Goal: Task Accomplishment & Management: Use online tool/utility

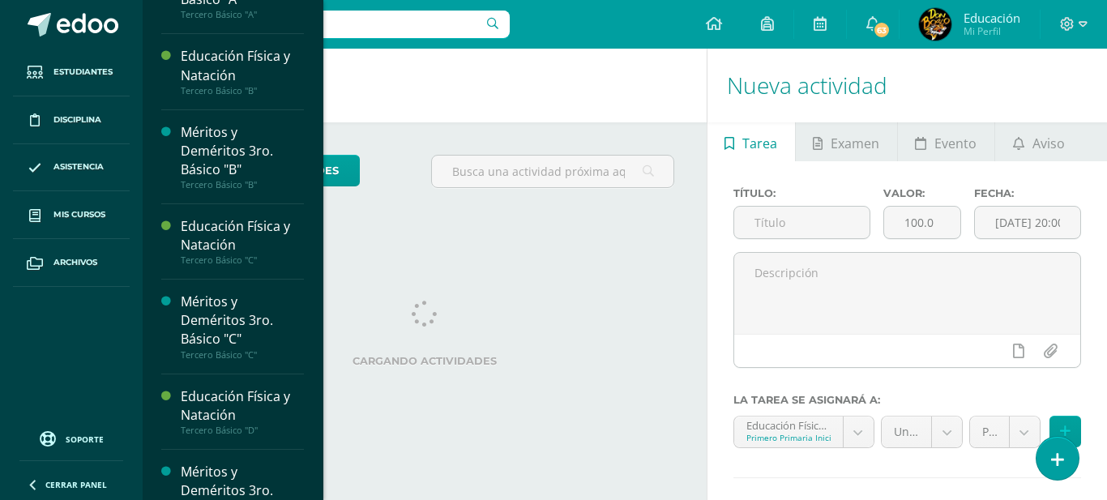
scroll to position [4117, 0]
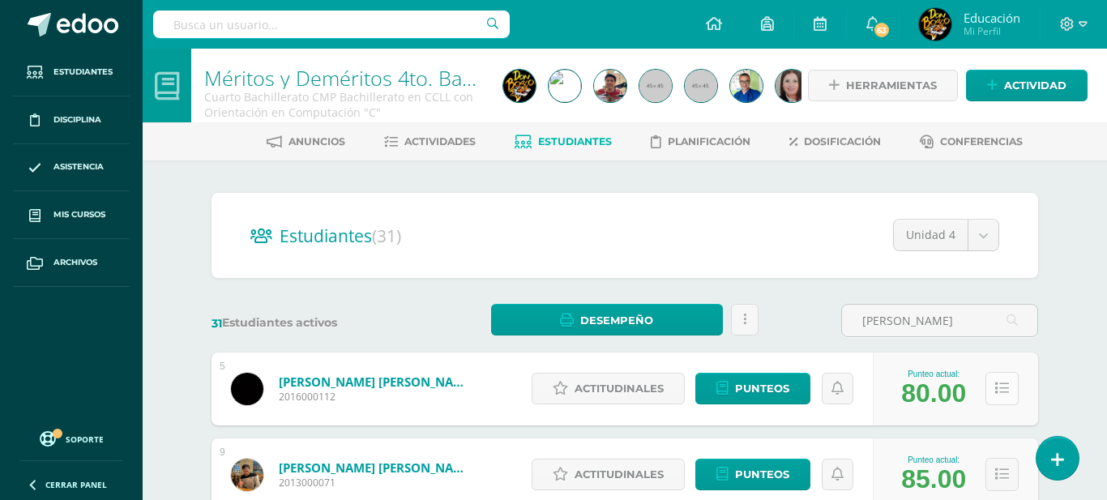
type input "roberto"
click at [1001, 385] on icon at bounding box center [1002, 389] width 14 height 14
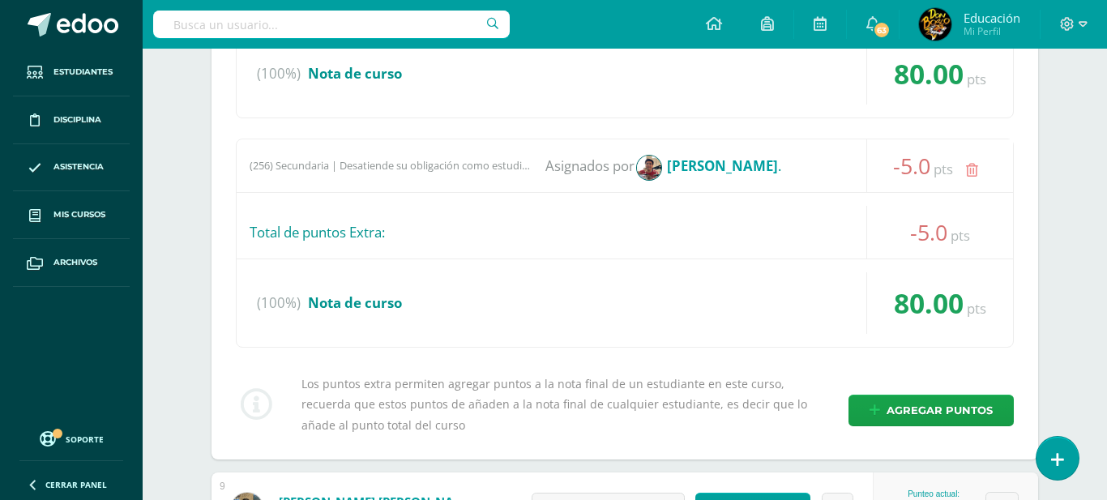
scroll to position [602, 0]
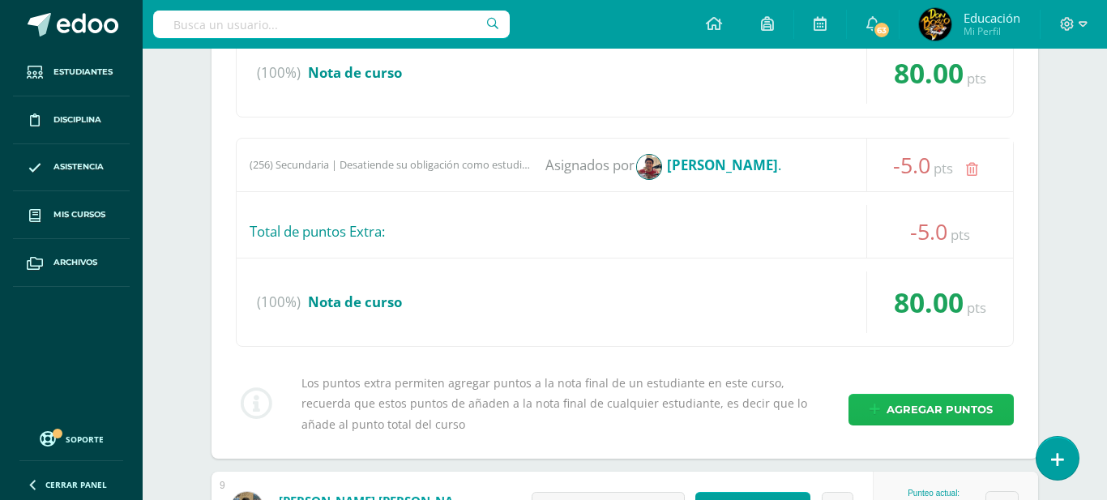
click at [889, 410] on span "Agregar puntos" at bounding box center [939, 410] width 106 height 30
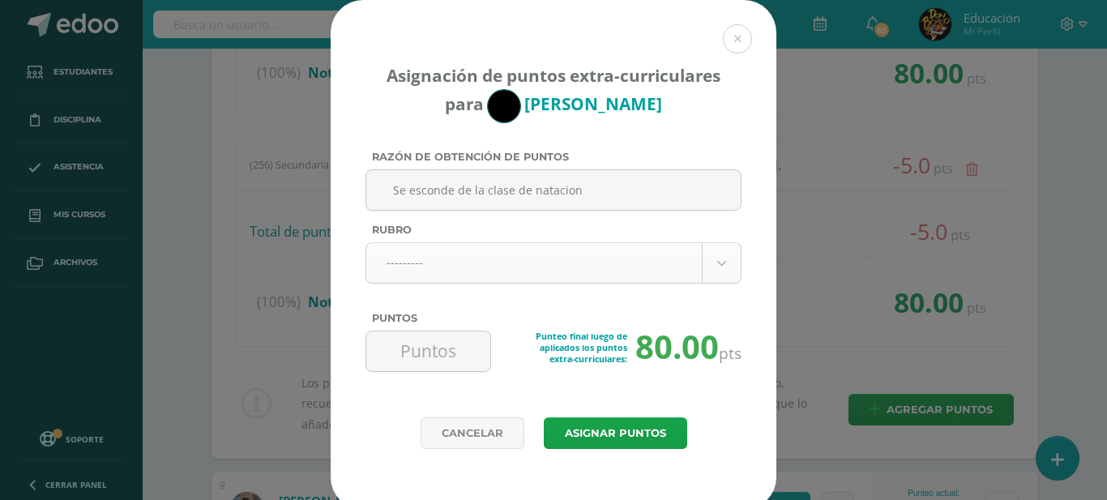
type input "Se esconde de la clase de natacion"
click at [667, 263] on body "Asignación de puntos extra-curriculares para Roberto Alvarez Razón de obtención…" at bounding box center [553, 111] width 1107 height 1426
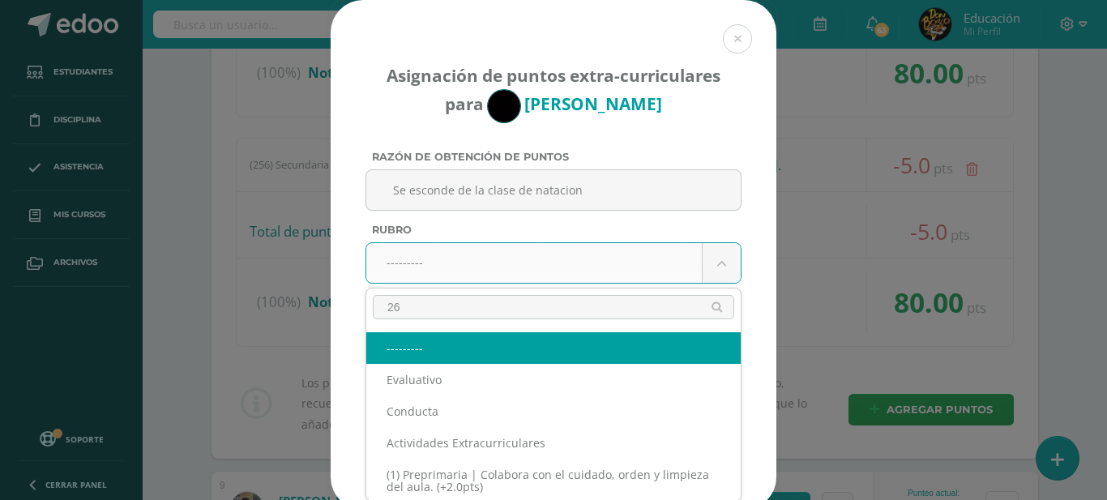
type input "261"
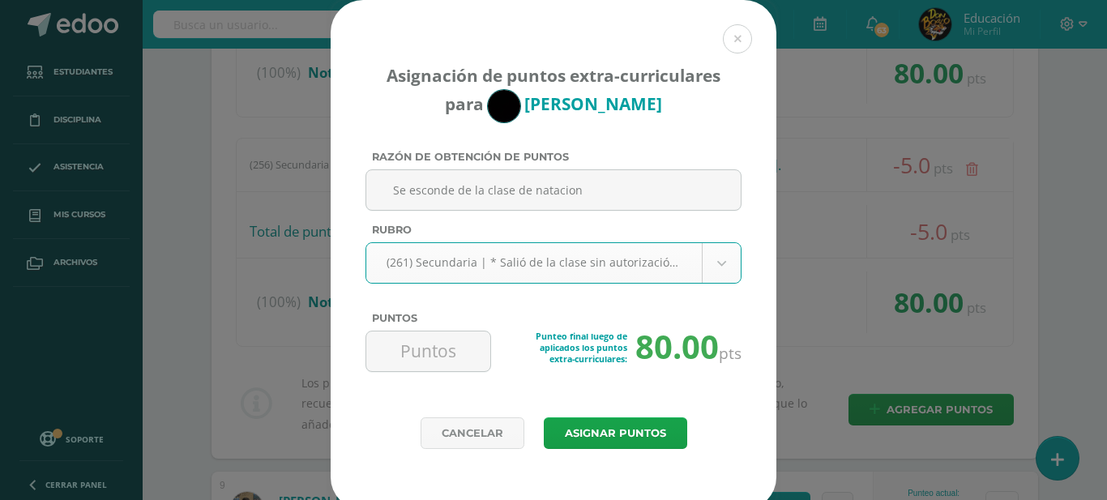
select select "293"
type input "-10"
click at [647, 434] on button "Asignar puntos" at bounding box center [615, 433] width 143 height 32
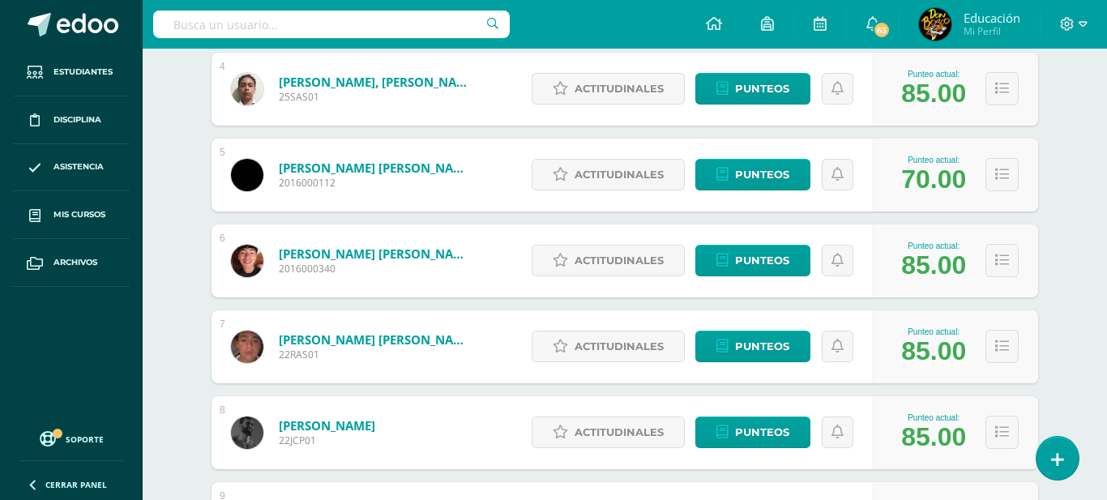
scroll to position [560, 0]
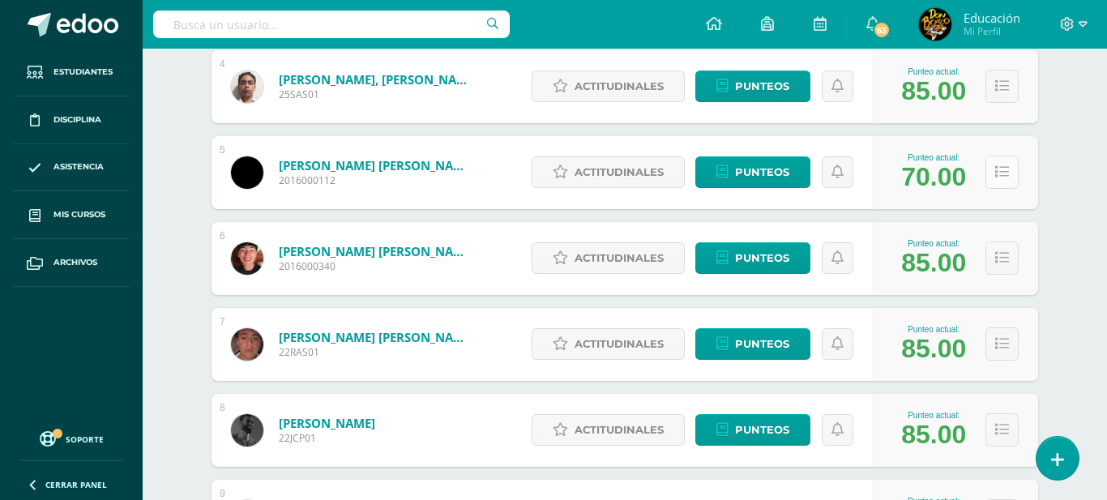
type input "[PERSON_NAME]"
click at [1000, 167] on icon at bounding box center [1002, 172] width 14 height 14
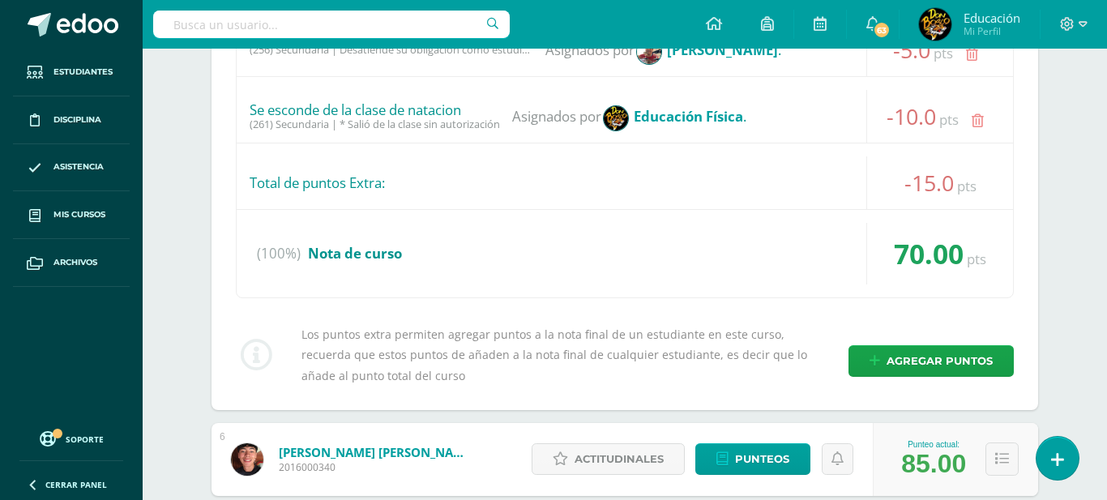
scroll to position [1064, 0]
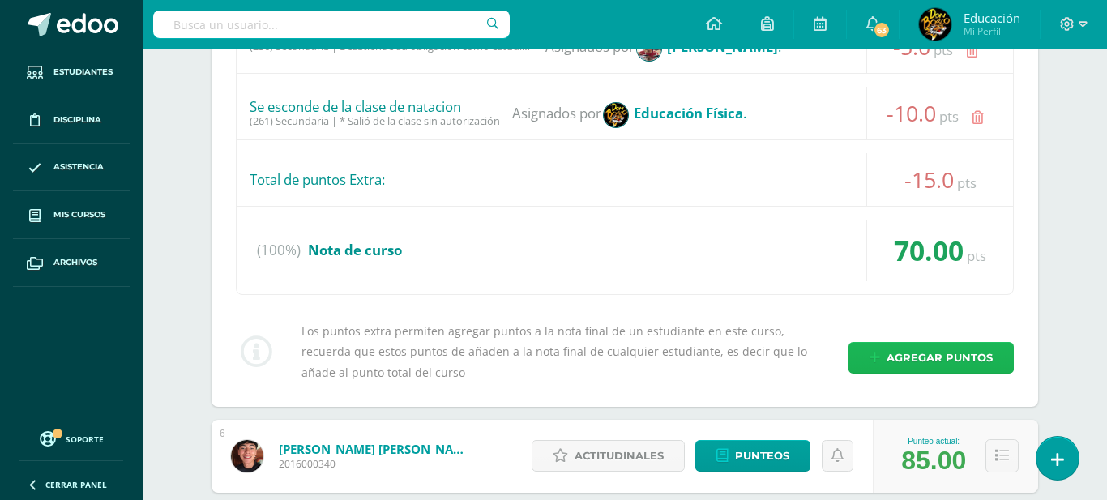
click at [951, 364] on span "Agregar puntos" at bounding box center [939, 358] width 106 height 30
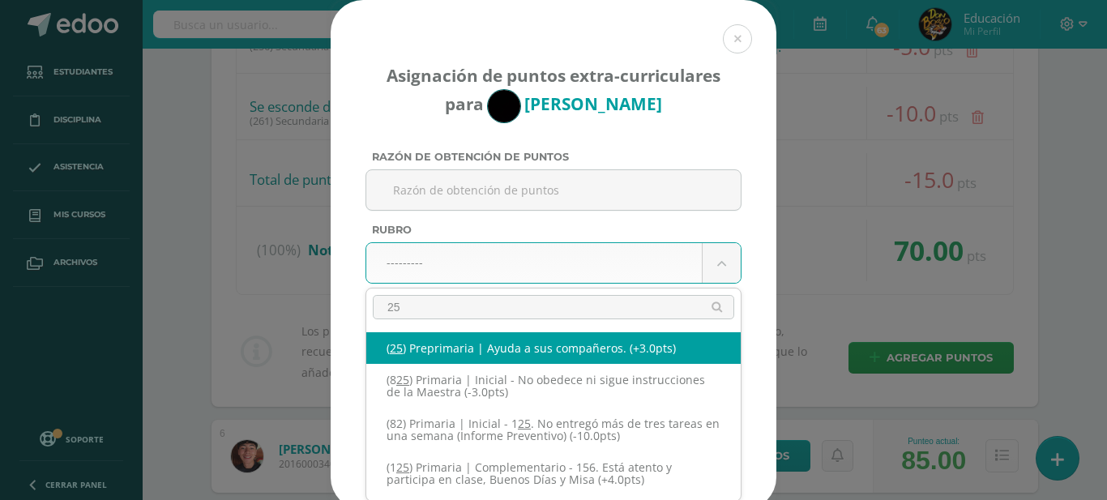
type input "250"
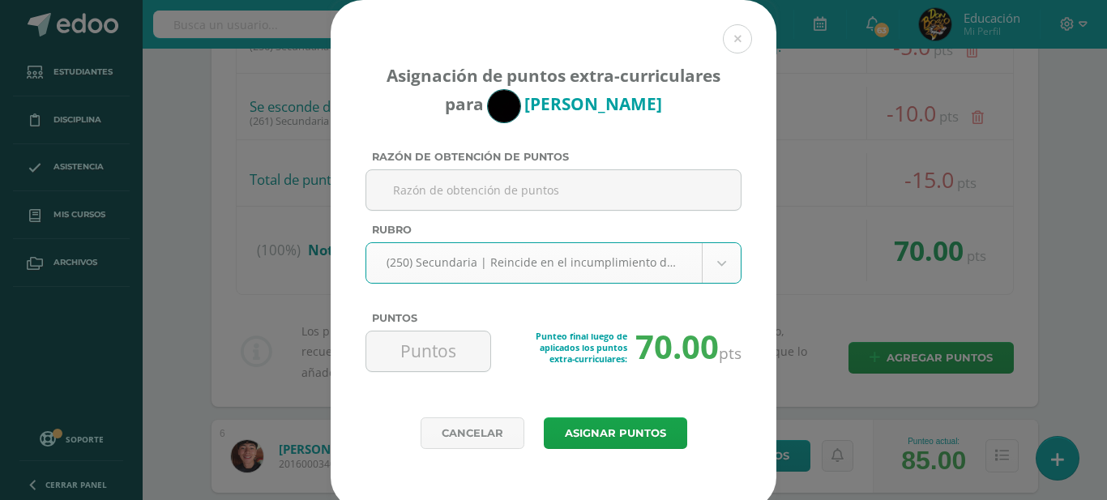
select select "282"
type input "-5"
click at [611, 194] on input "Razón de obtención de puntos" at bounding box center [553, 190] width 361 height 40
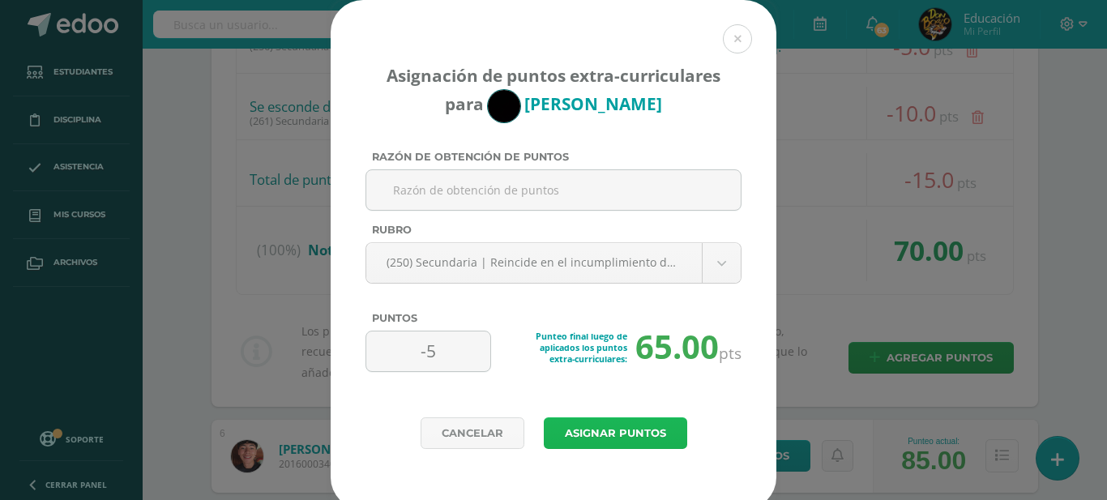
click at [613, 431] on button "Asignar puntos" at bounding box center [615, 433] width 143 height 32
